Goal: Task Accomplishment & Management: Use online tool/utility

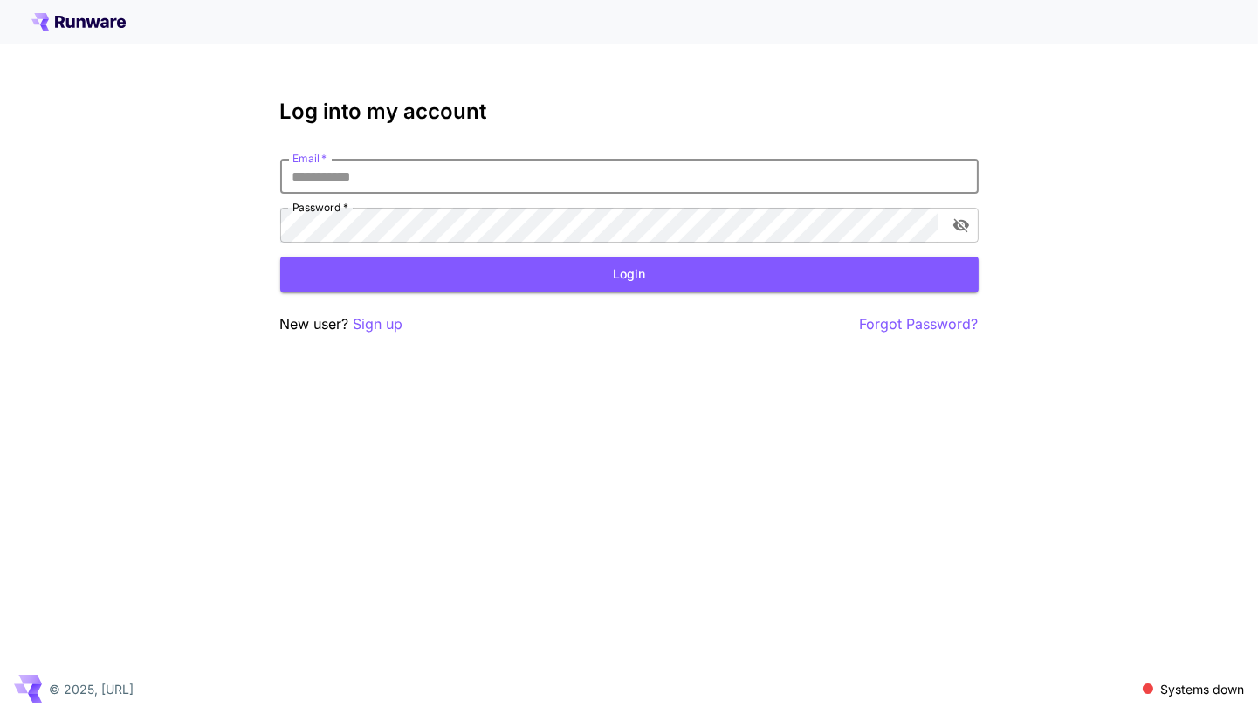
click at [558, 182] on input "Email   *" at bounding box center [629, 176] width 698 height 35
type input "**********"
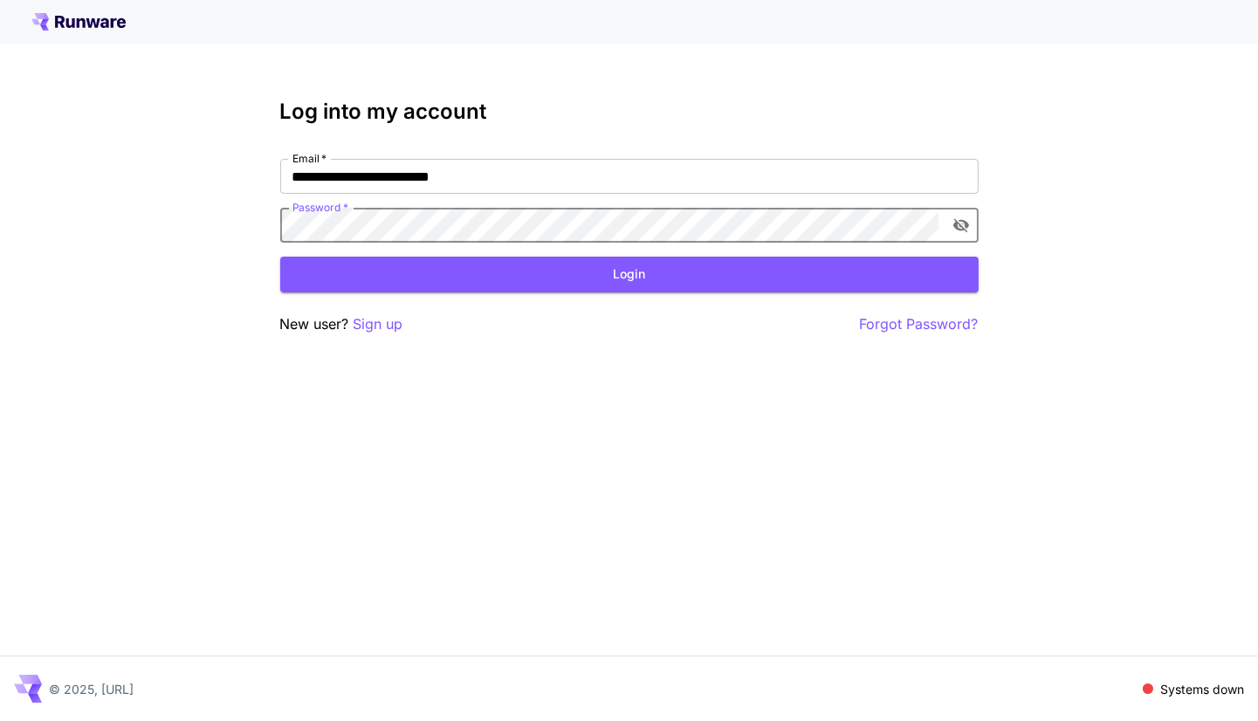
click button "Login" at bounding box center [629, 275] width 698 height 36
click at [965, 223] on icon "toggle password visibility" at bounding box center [960, 226] width 16 height 14
click button "Login" at bounding box center [629, 275] width 698 height 36
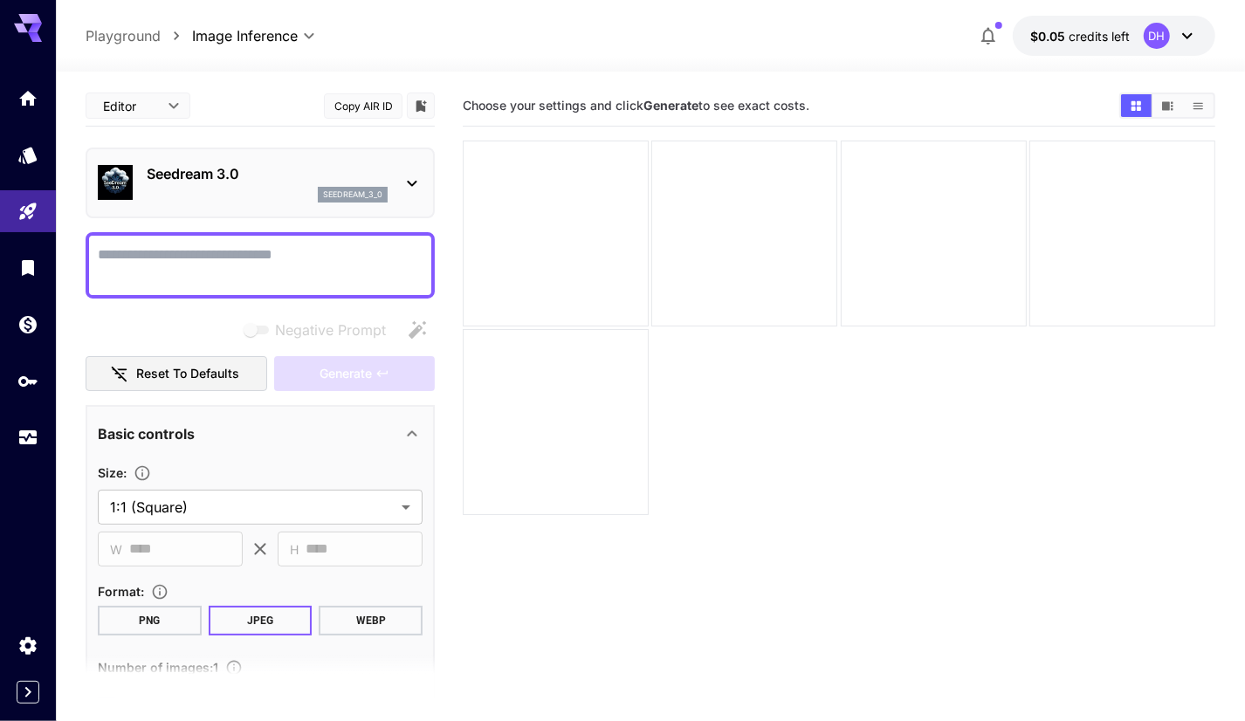
click at [260, 182] on p "Seedream 3.0" at bounding box center [267, 173] width 241 height 21
